Goal: Transaction & Acquisition: Download file/media

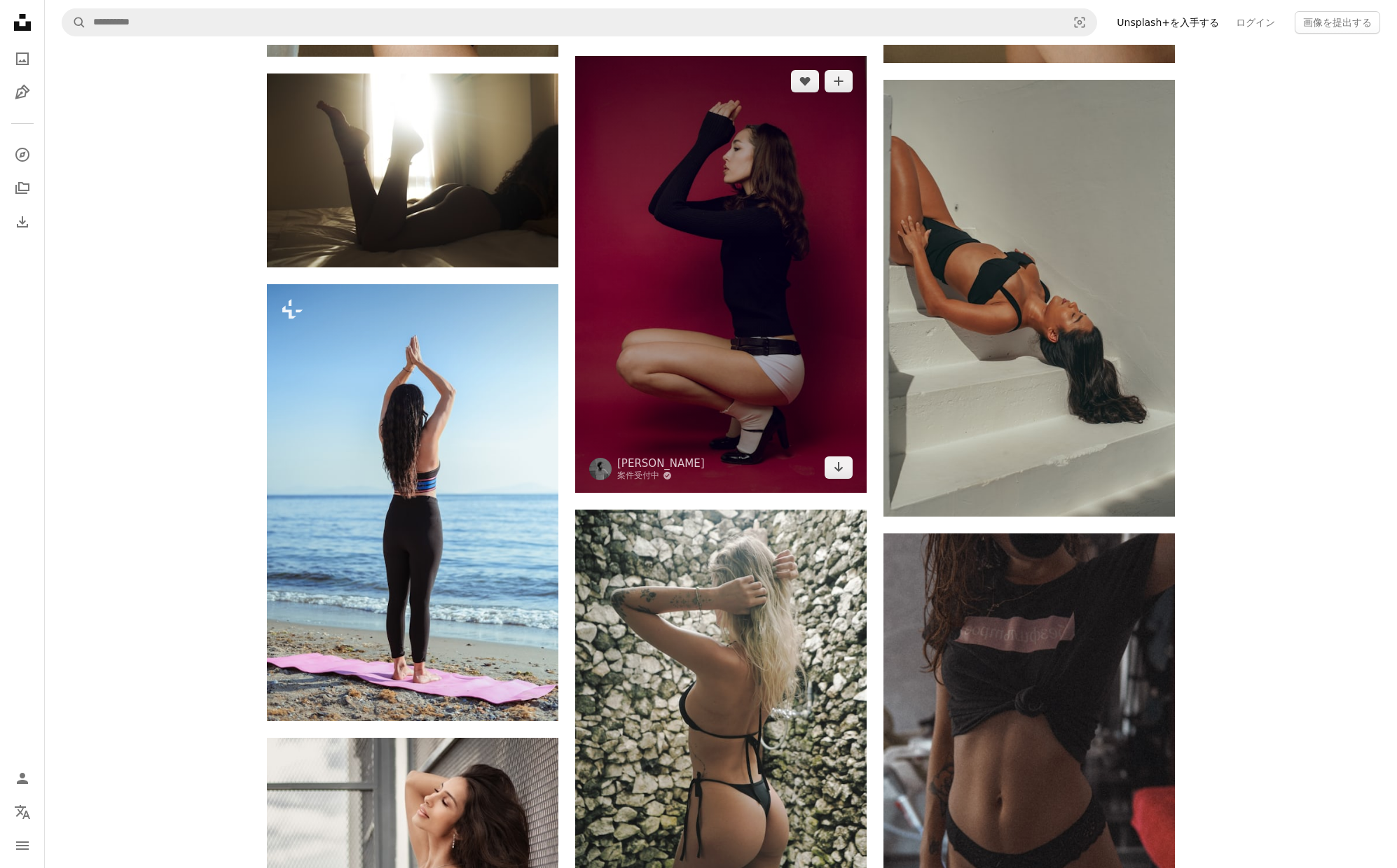
scroll to position [3928, 0]
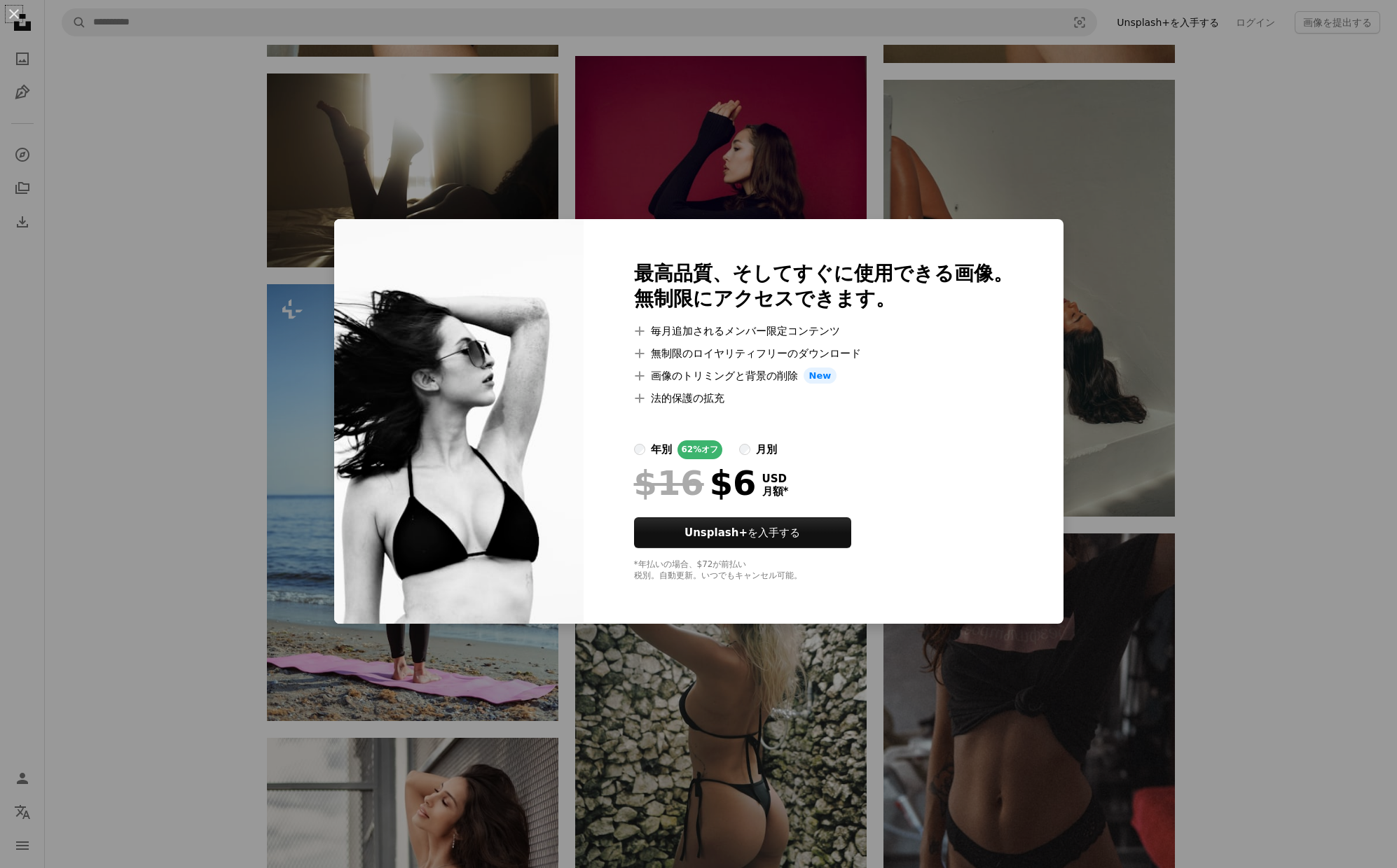
click at [1306, 303] on div "An X shape 最高品質、そしてすぐに使用できる画像。 無制限にアクセスできます。 A plus sign 毎月追加されるメンバー限定コンテンツ A p…" at bounding box center [698, 434] width 1397 height 868
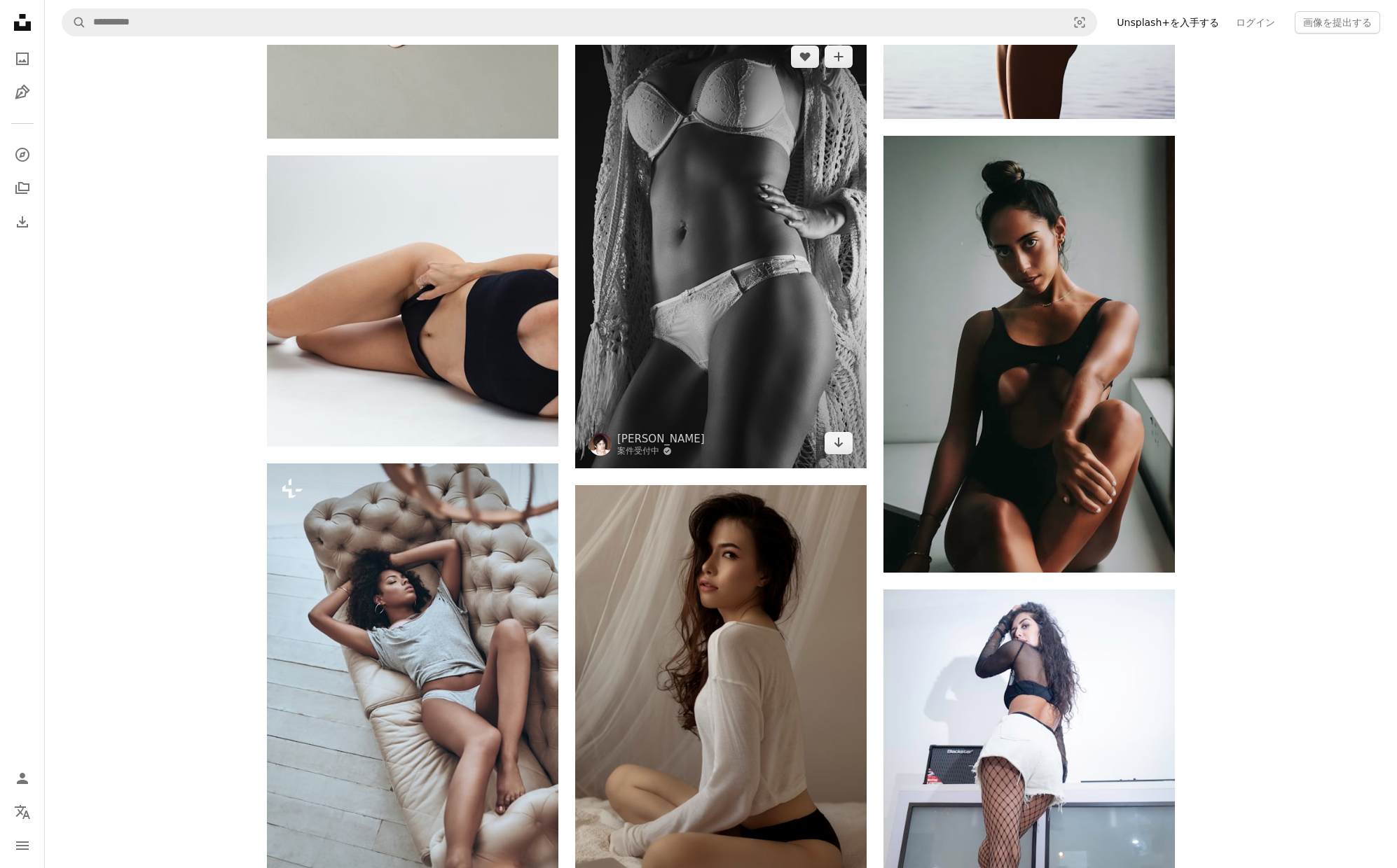
scroll to position [8833, 0]
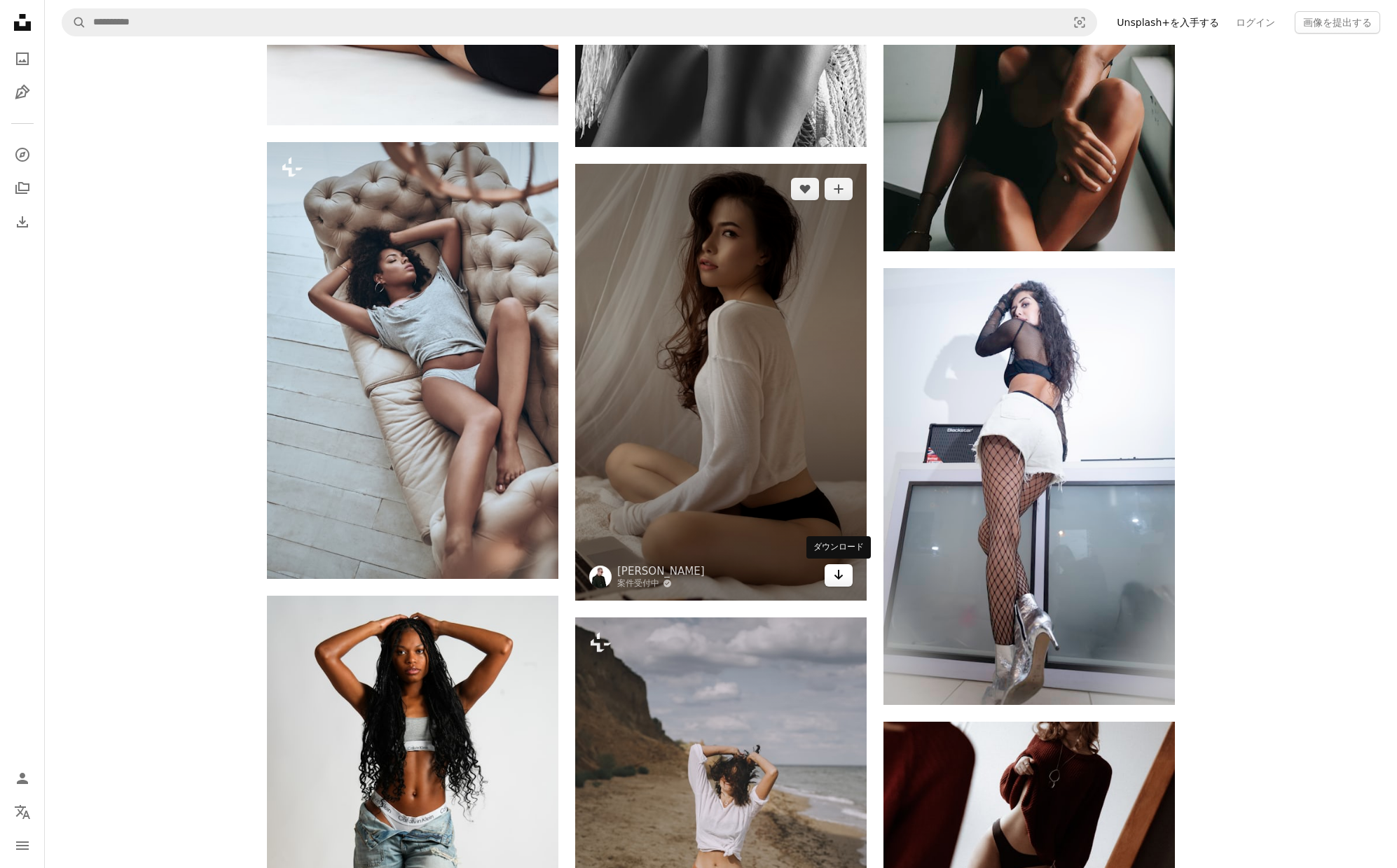
click at [838, 575] on icon "ダウンロード" at bounding box center [838, 575] width 9 height 10
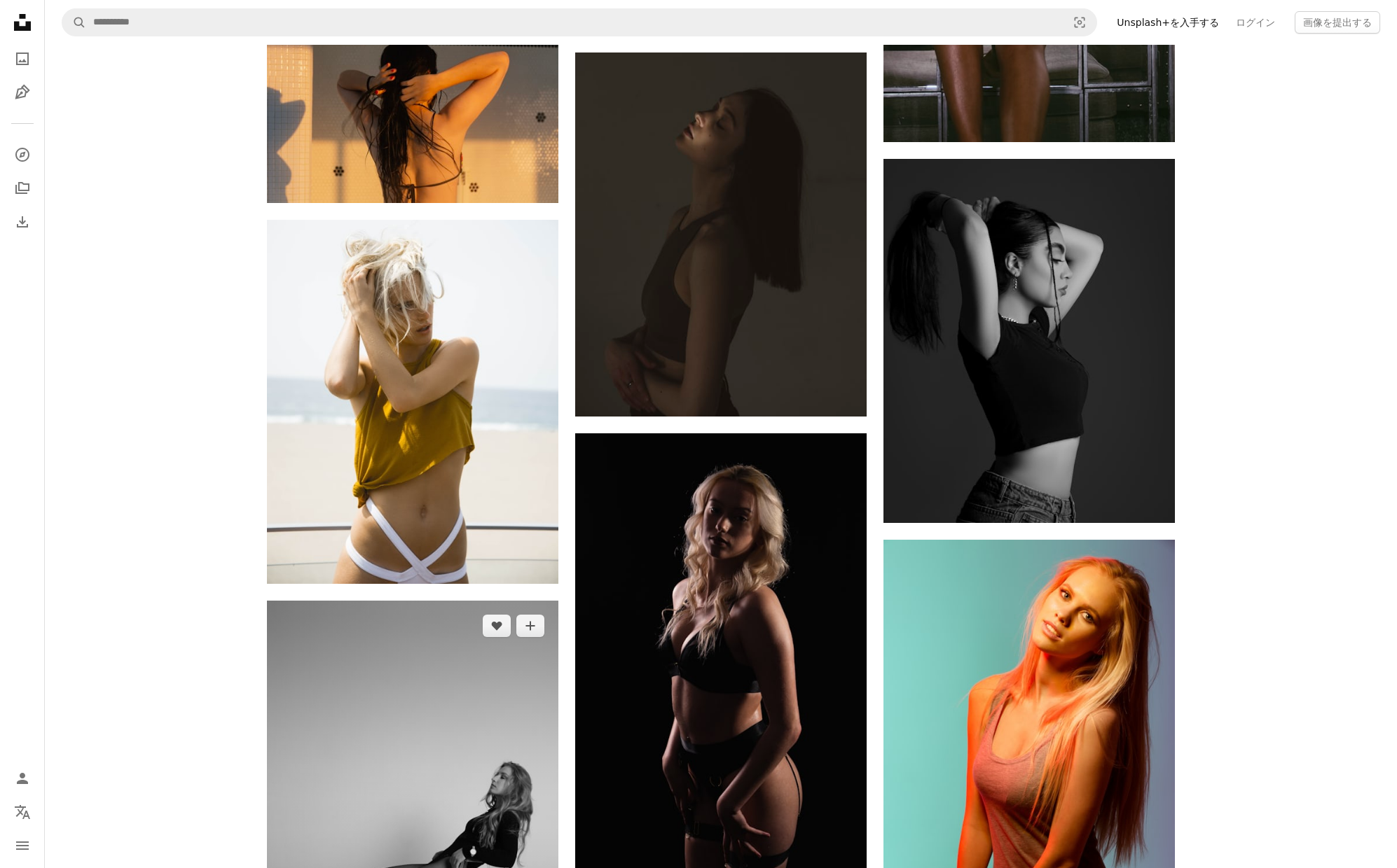
scroll to position [18952, 0]
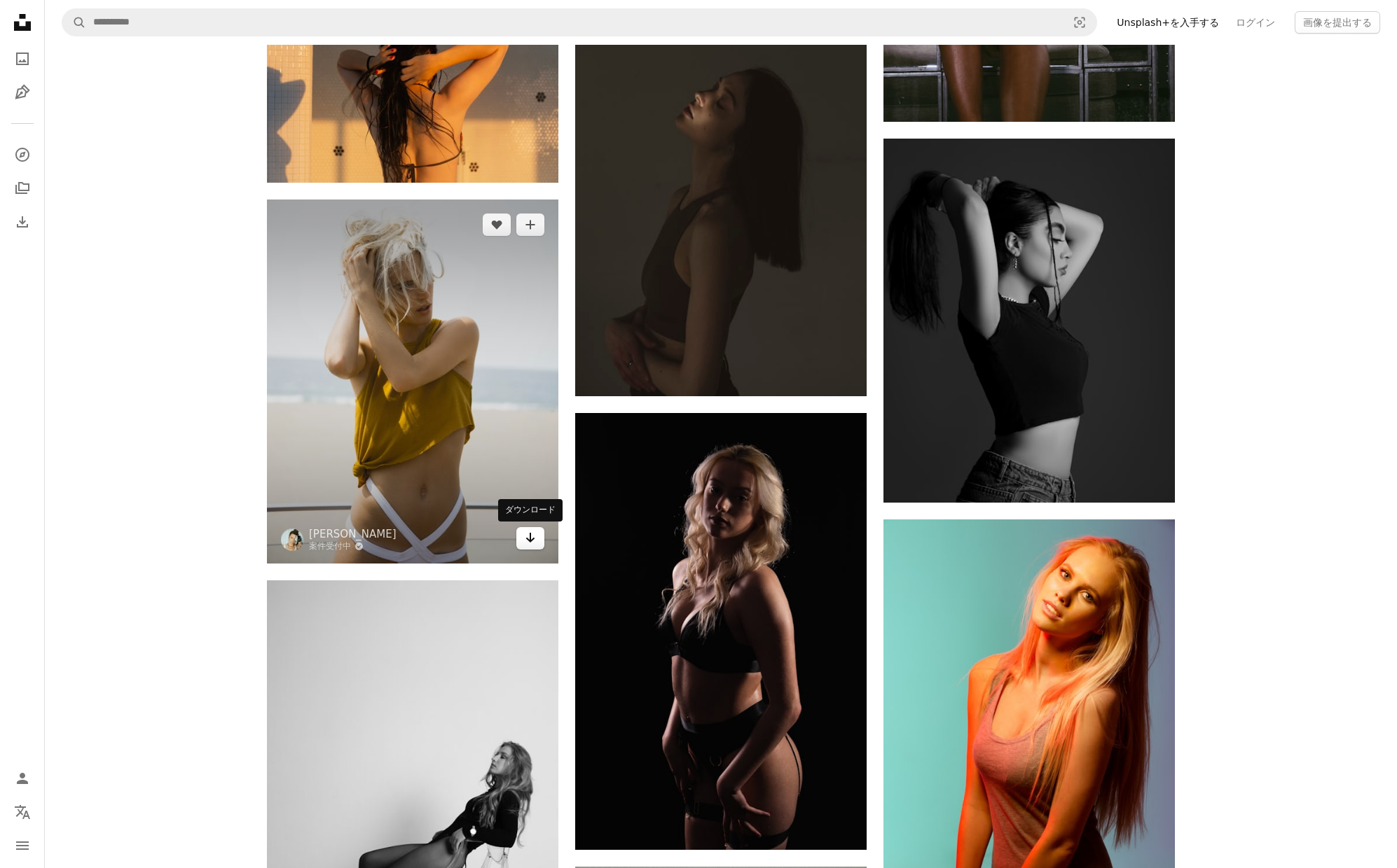
click at [531, 538] on icon "ダウンロード" at bounding box center [531, 538] width 9 height 10
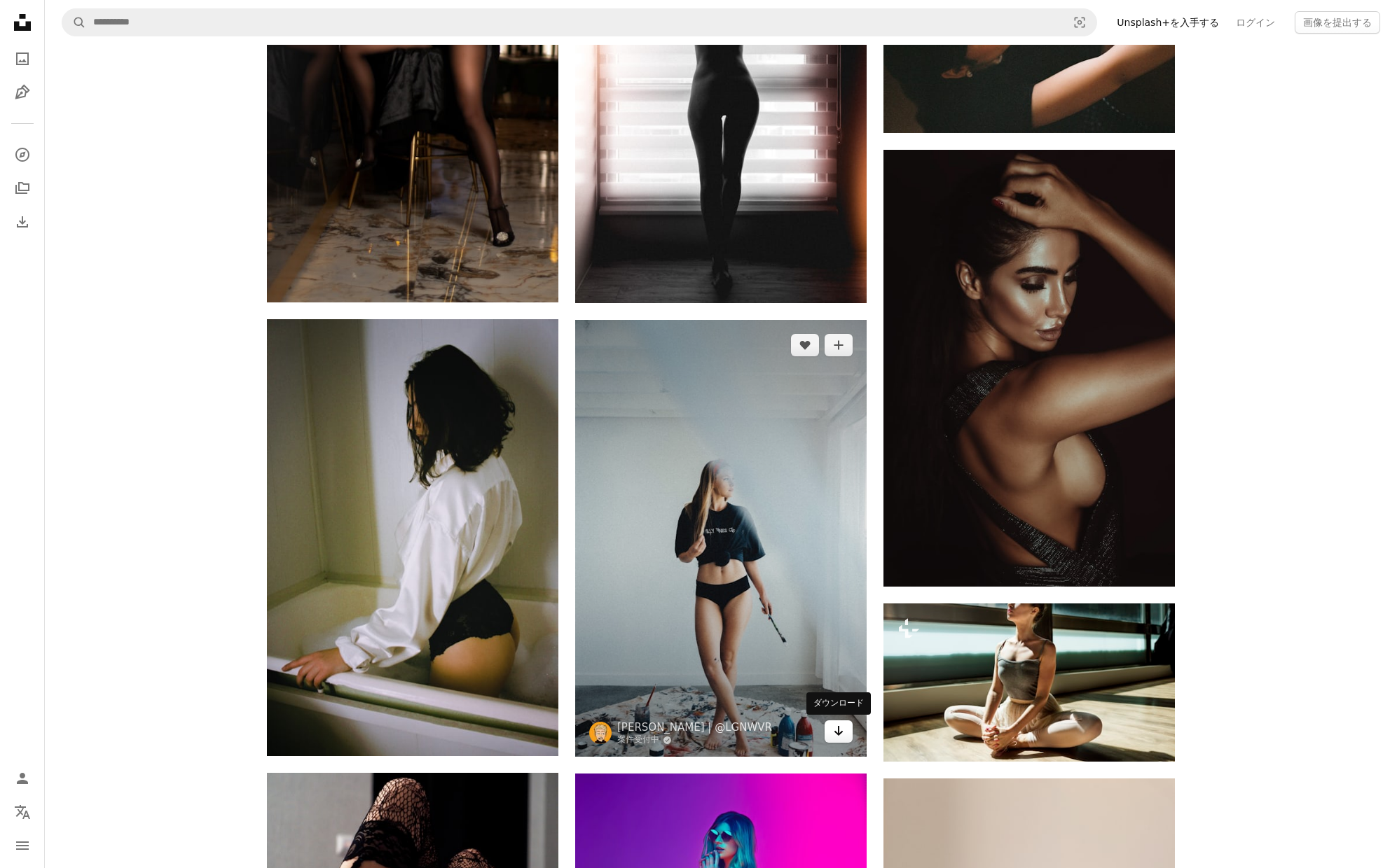
scroll to position [21916, 0]
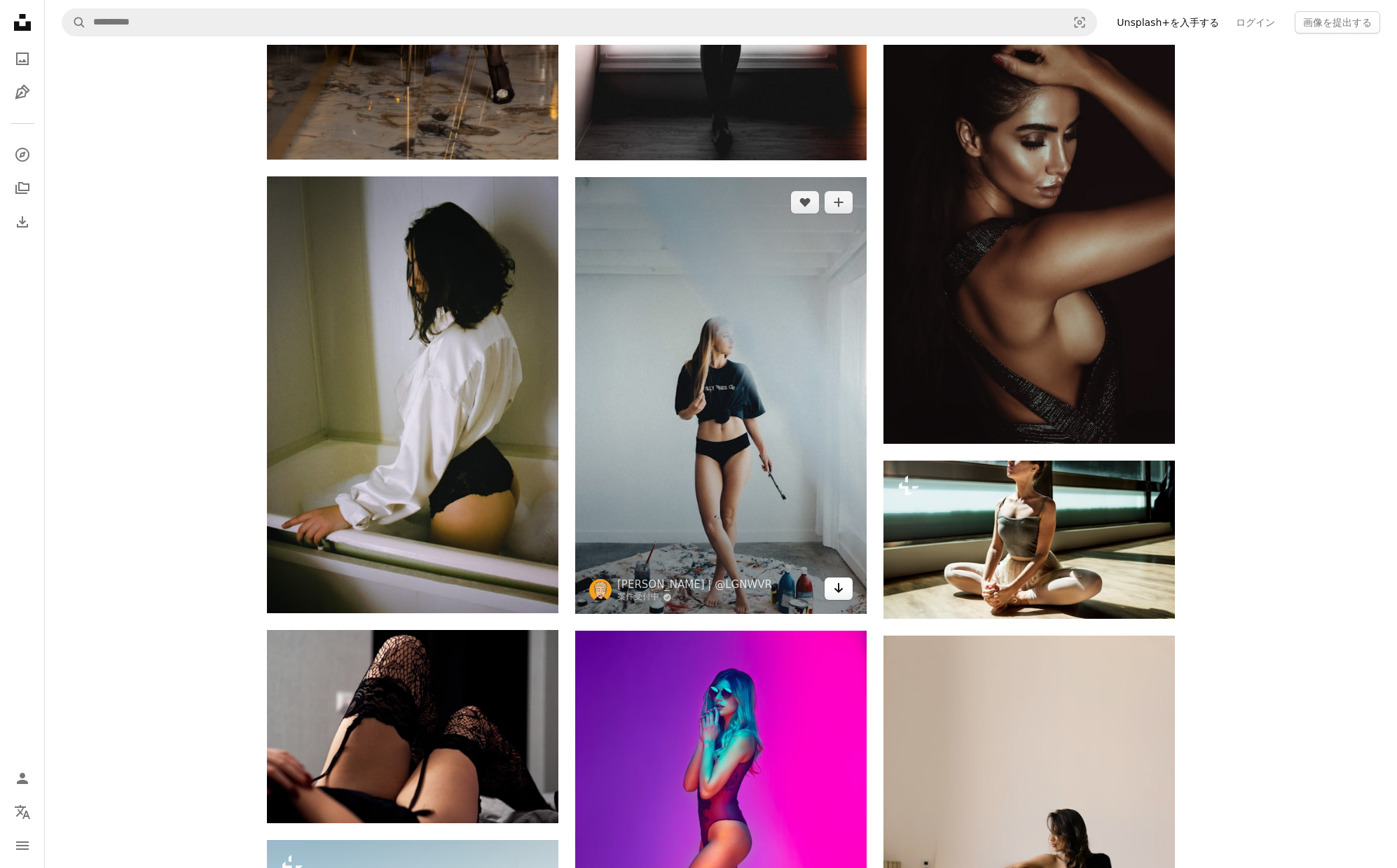
click at [838, 589] on icon "ダウンロード" at bounding box center [838, 588] width 9 height 10
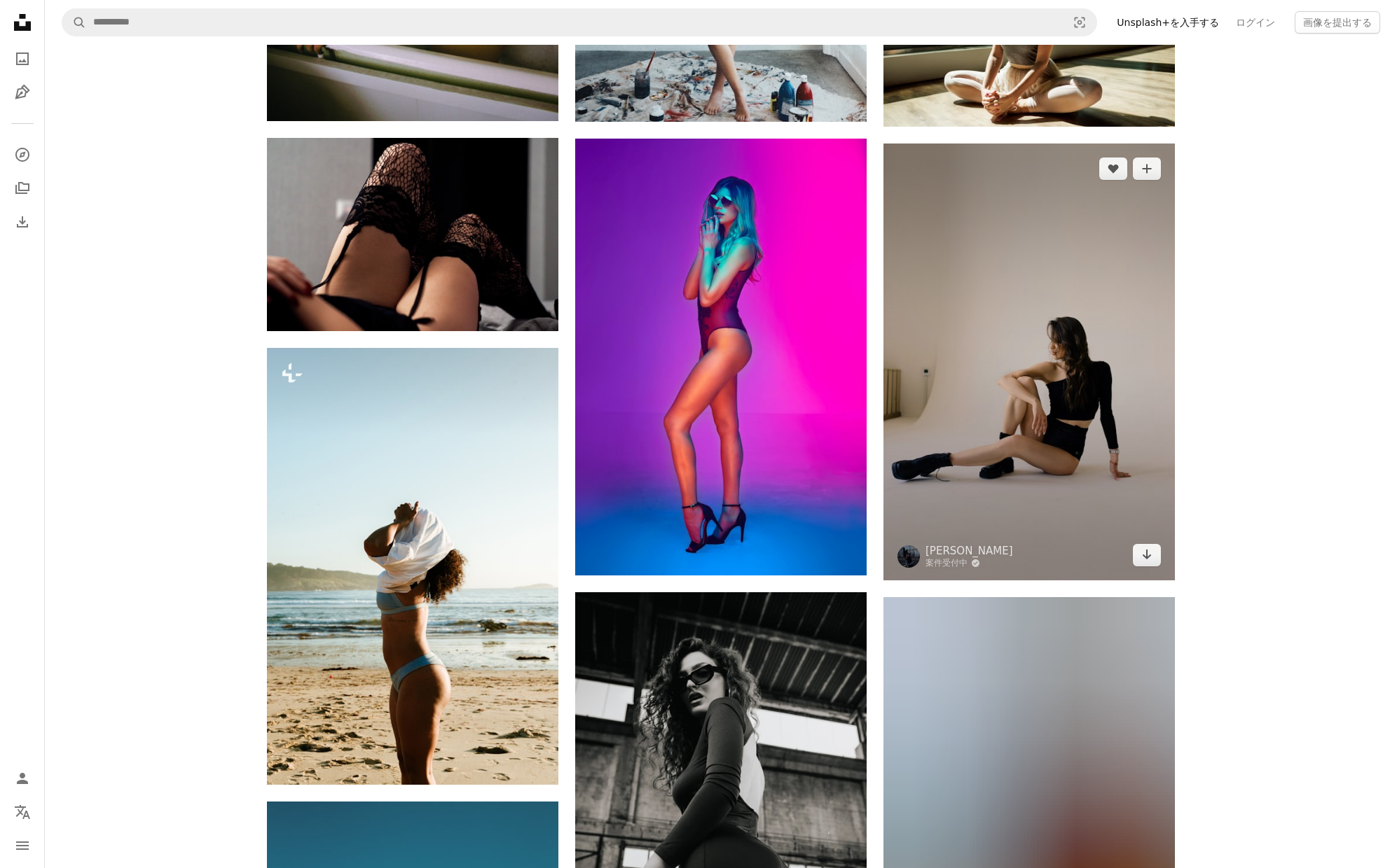
scroll to position [22309, 0]
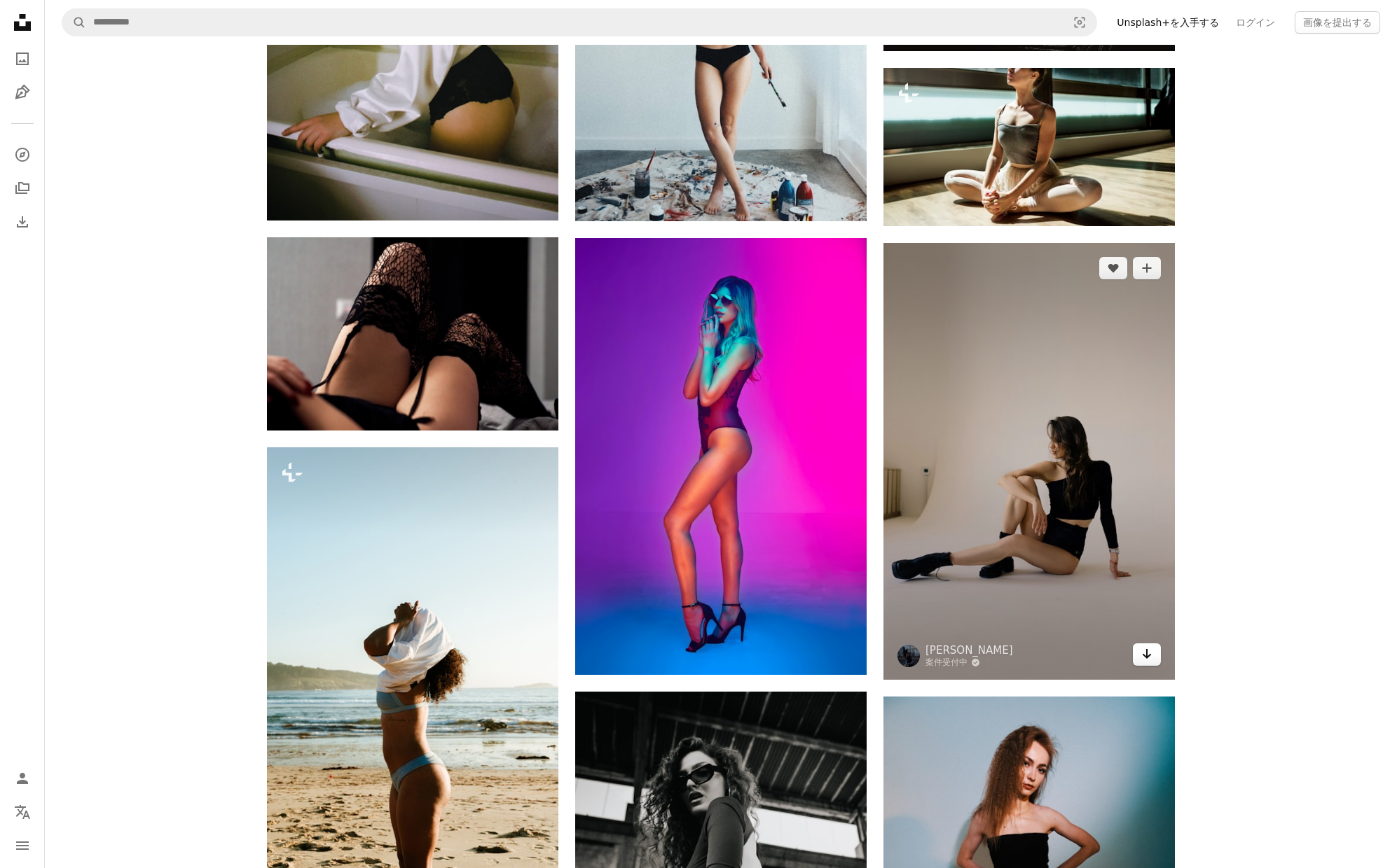
click at [1144, 656] on icon "ダウンロード" at bounding box center [1147, 654] width 9 height 10
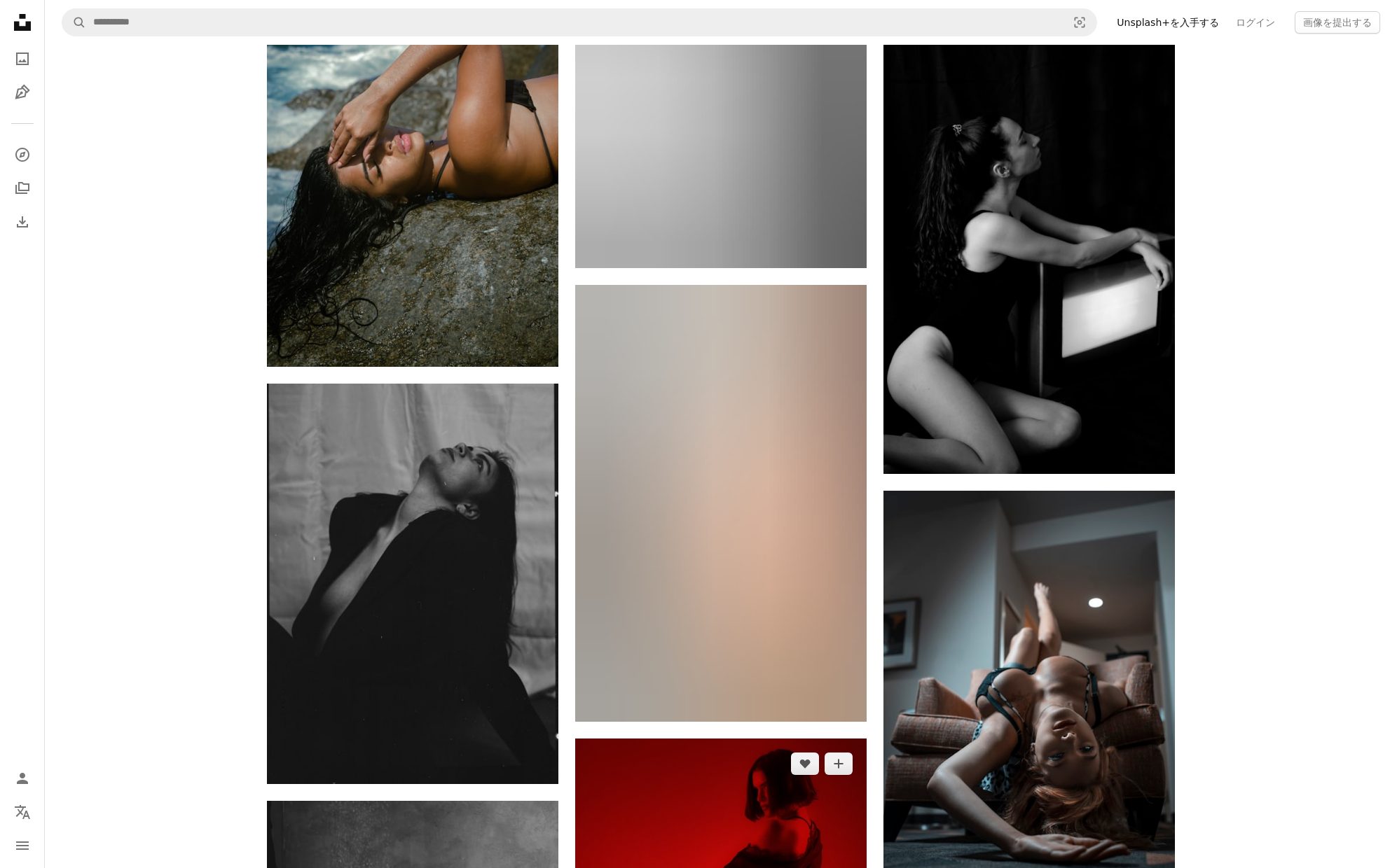
scroll to position [60784, 0]
